Goal: Task Accomplishment & Management: Use online tool/utility

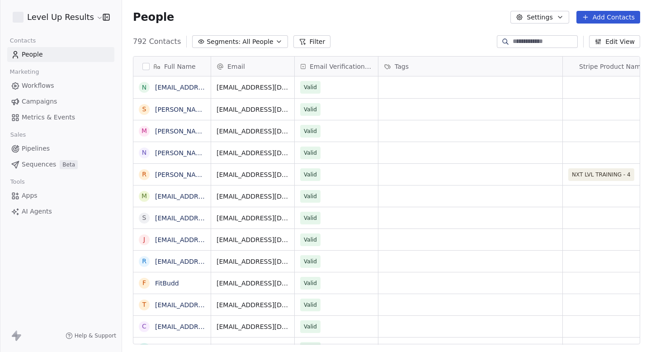
scroll to position [310, 529]
click at [42, 101] on span "Campaigns" at bounding box center [39, 101] width 35 height 9
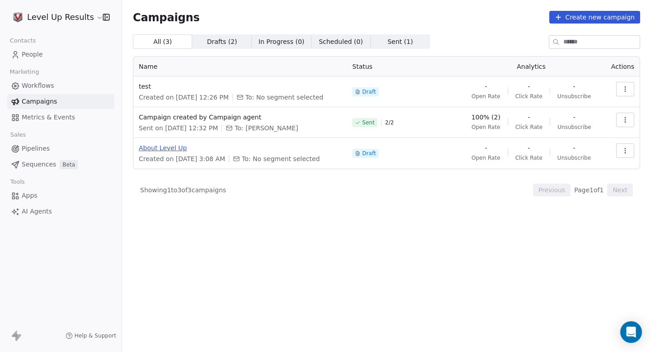
click at [169, 148] on span "About Level Up" at bounding box center [240, 147] width 202 height 9
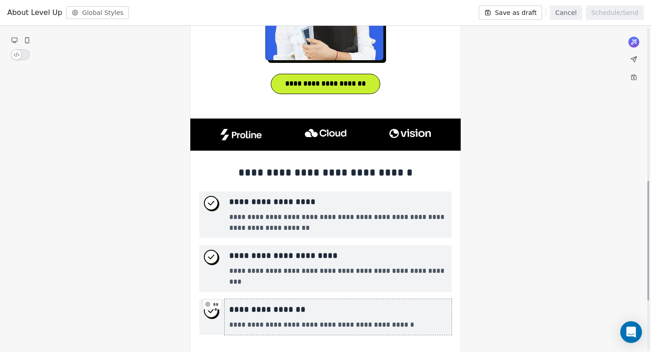
scroll to position [552, 0]
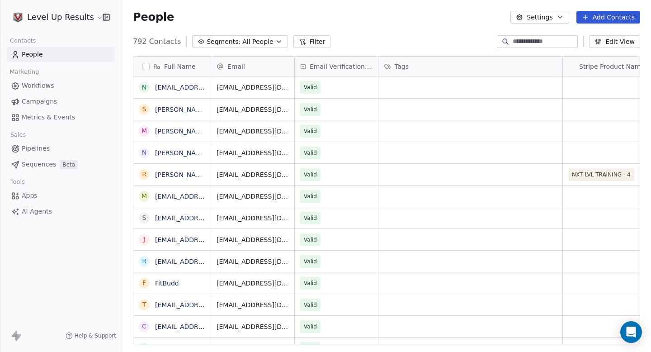
scroll to position [310, 529]
click at [27, 106] on link "Campaigns" at bounding box center [60, 101] width 107 height 15
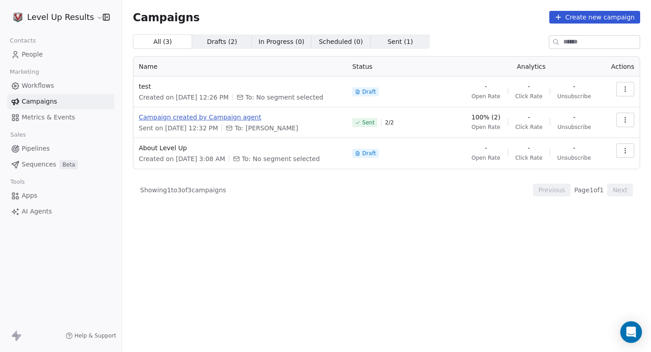
click at [196, 118] on span "Campaign created by Campaign agent" at bounding box center [240, 117] width 202 height 9
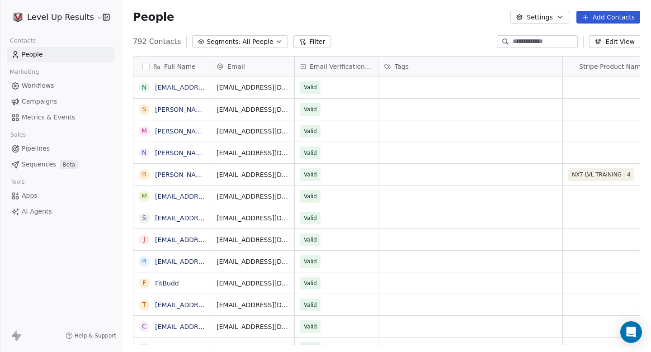
scroll to position [310, 529]
click at [35, 98] on span "Campaigns" at bounding box center [39, 101] width 35 height 9
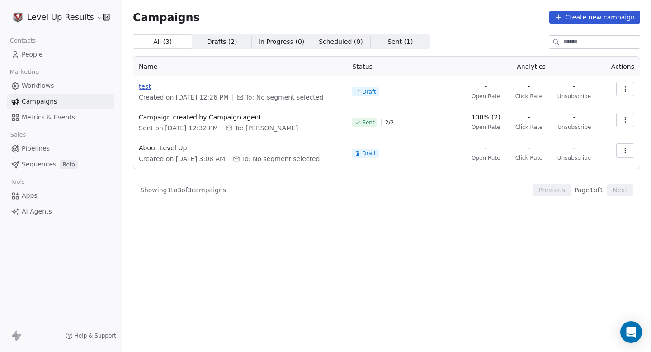
click at [141, 88] on span "test" at bounding box center [240, 86] width 202 height 9
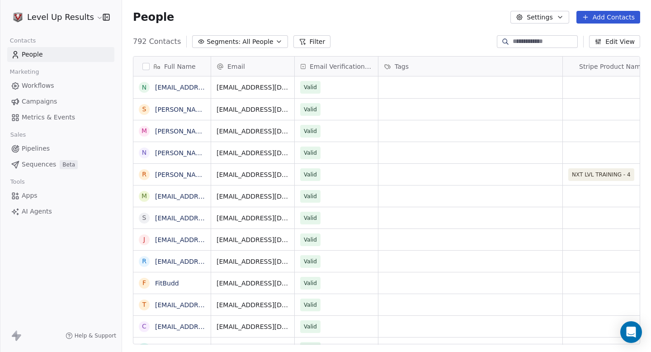
click at [37, 97] on span "Campaigns" at bounding box center [39, 101] width 35 height 9
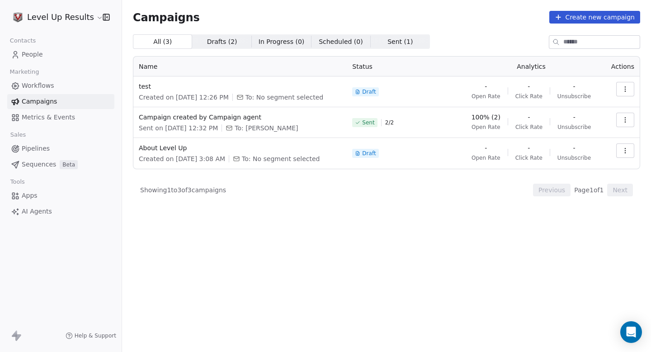
click at [227, 43] on span "Drafts ( 2 )" at bounding box center [222, 41] width 30 height 9
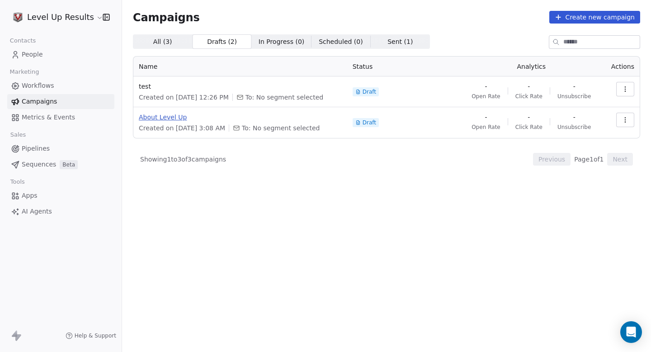
click at [164, 118] on span "About Level Up" at bounding box center [240, 117] width 203 height 9
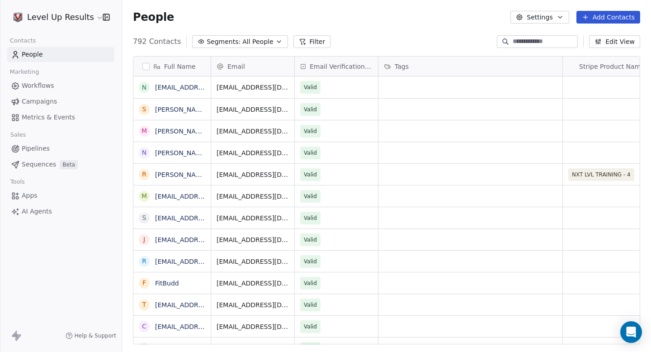
click at [47, 99] on span "Campaigns" at bounding box center [39, 101] width 35 height 9
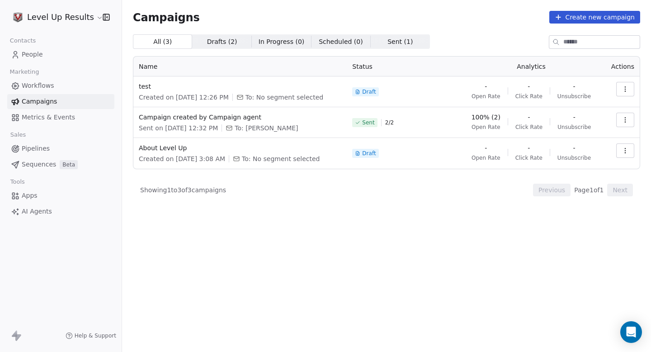
click at [225, 43] on span "Drafts ( 2 )" at bounding box center [222, 41] width 30 height 9
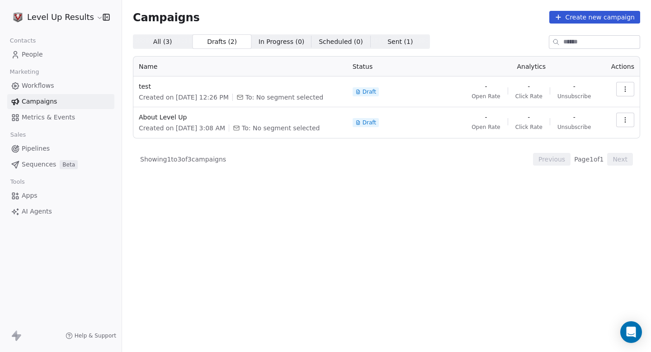
click at [395, 44] on span "Sent ( 1 )" at bounding box center [399, 41] width 25 height 9
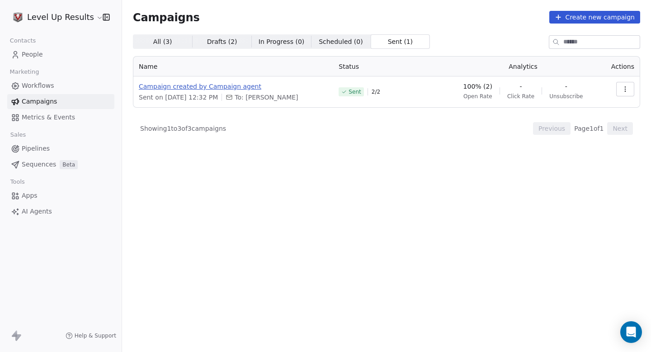
click at [238, 88] on span "Campaign created by Campaign agent" at bounding box center [233, 86] width 189 height 9
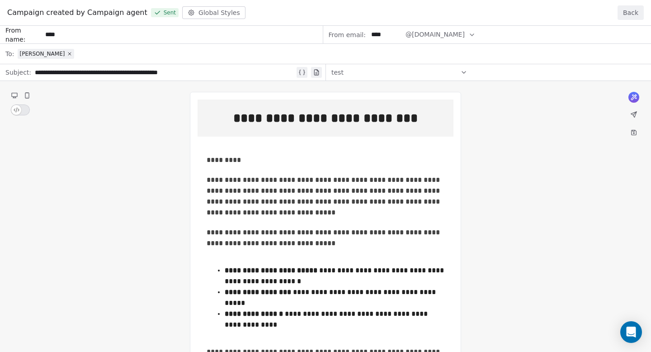
click at [633, 133] on div "**********" at bounding box center [325, 274] width 651 height 496
click at [17, 109] on div "**********" at bounding box center [325, 274] width 651 height 496
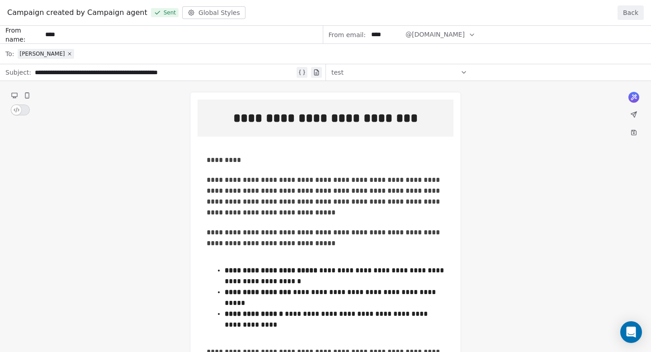
click at [17, 109] on div "**********" at bounding box center [325, 274] width 651 height 496
